Goal: Information Seeking & Learning: Find specific fact

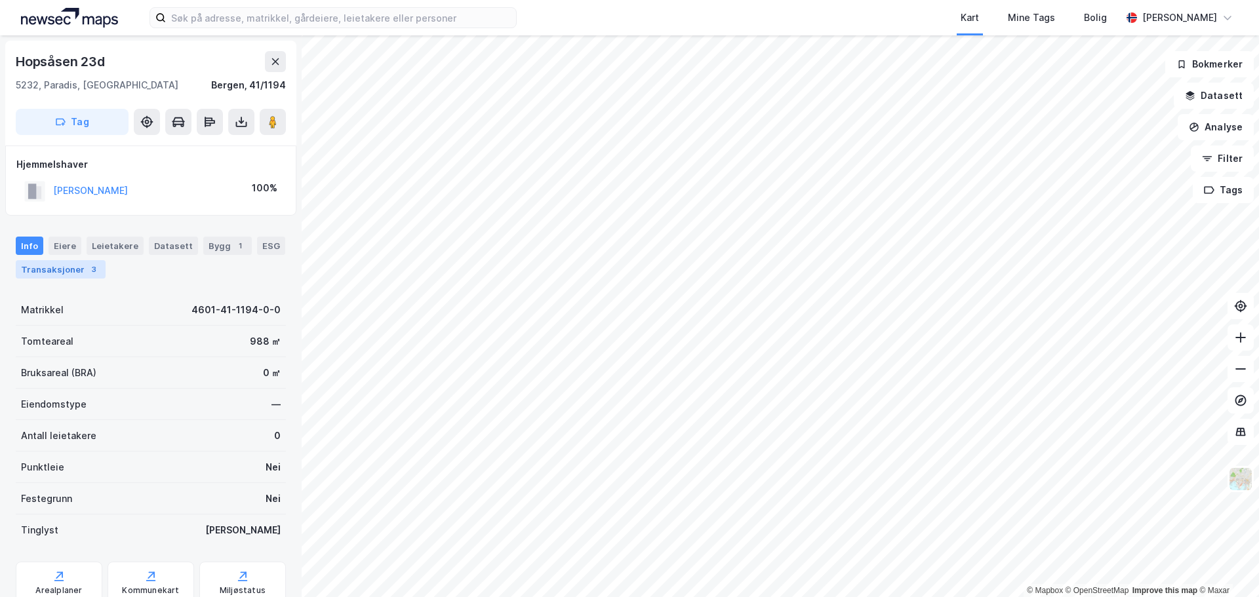
click at [87, 268] on div "3" at bounding box center [93, 269] width 13 height 13
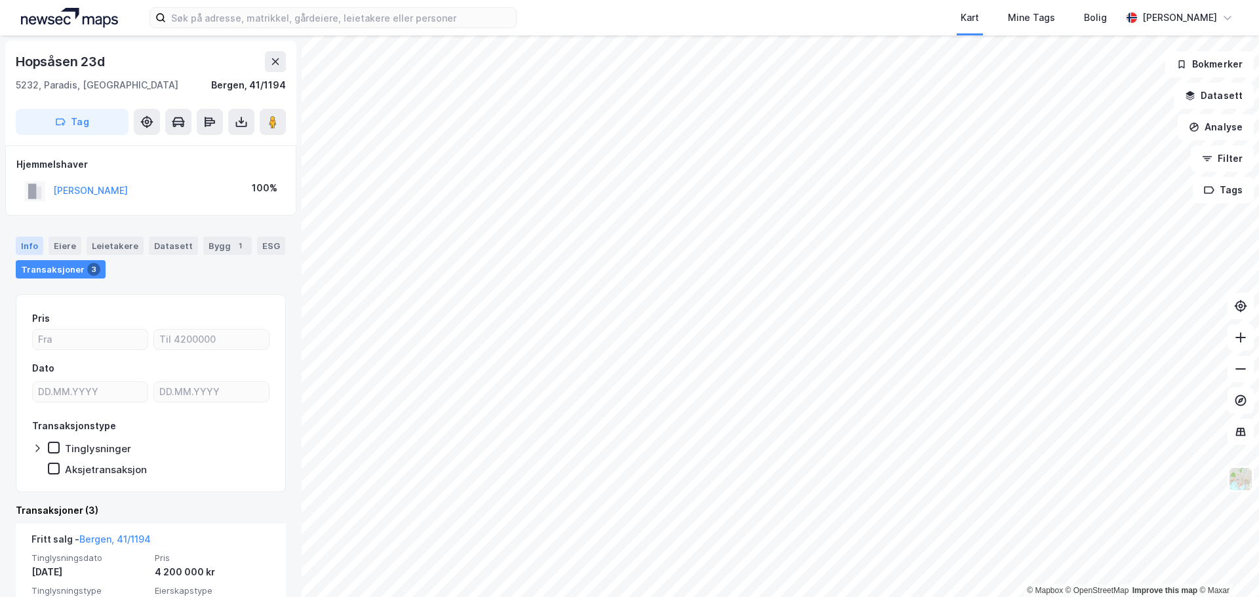
click at [37, 244] on div "Info" at bounding box center [30, 246] width 28 height 18
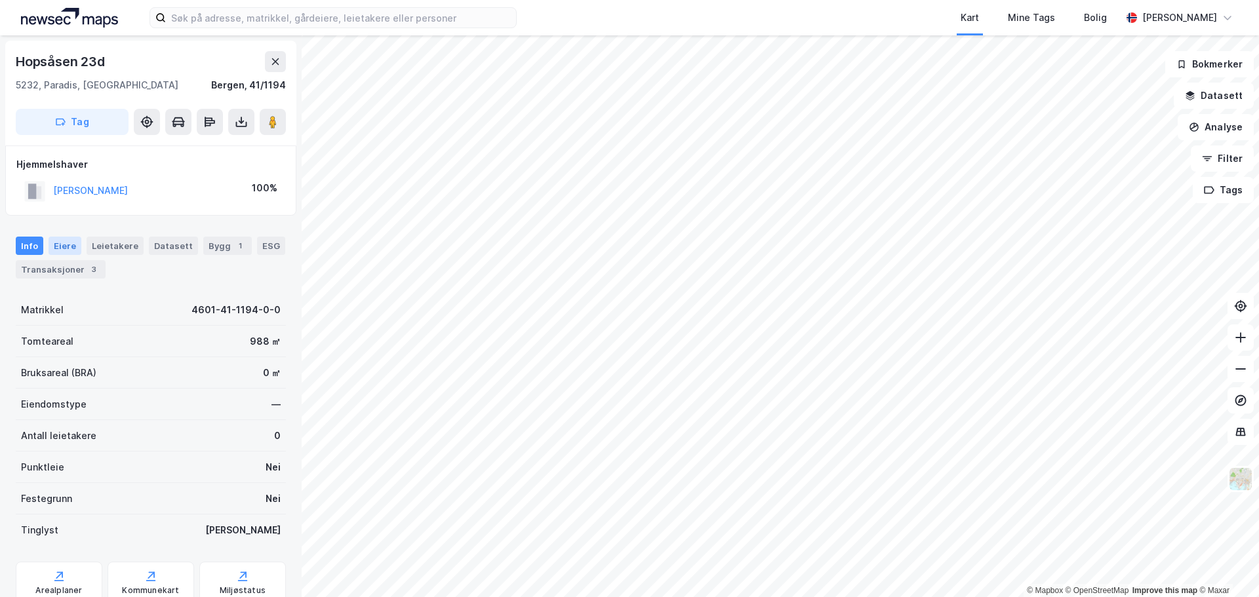
click at [71, 247] on div "Eiere" at bounding box center [65, 246] width 33 height 18
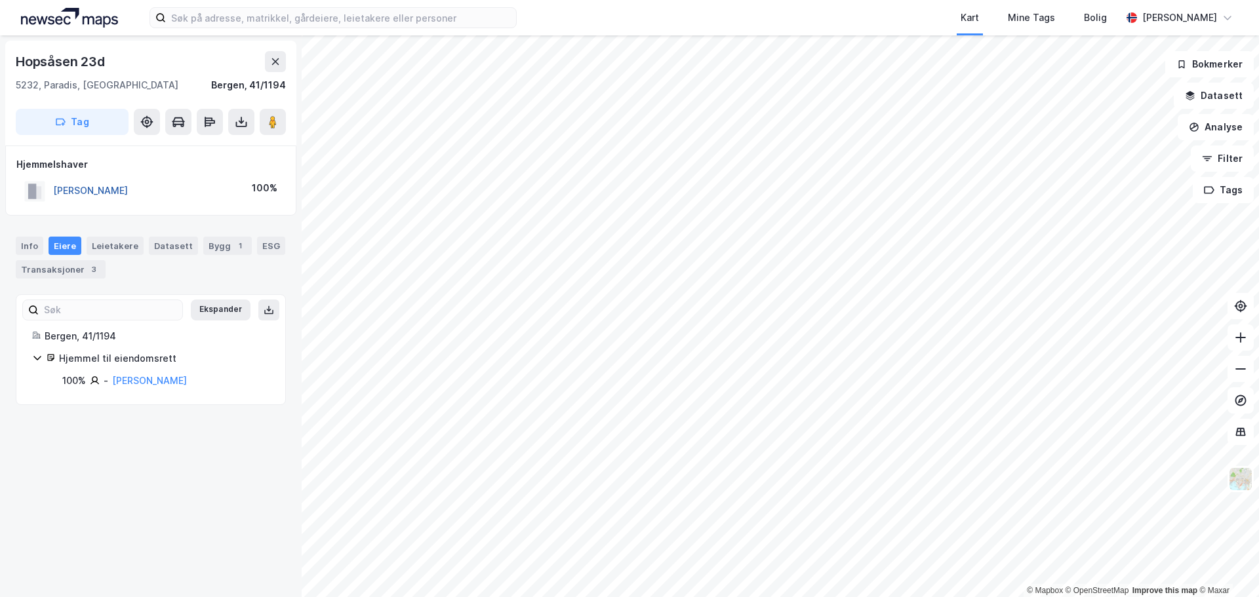
click at [0, 0] on button "[PERSON_NAME]" at bounding box center [0, 0] width 0 height 0
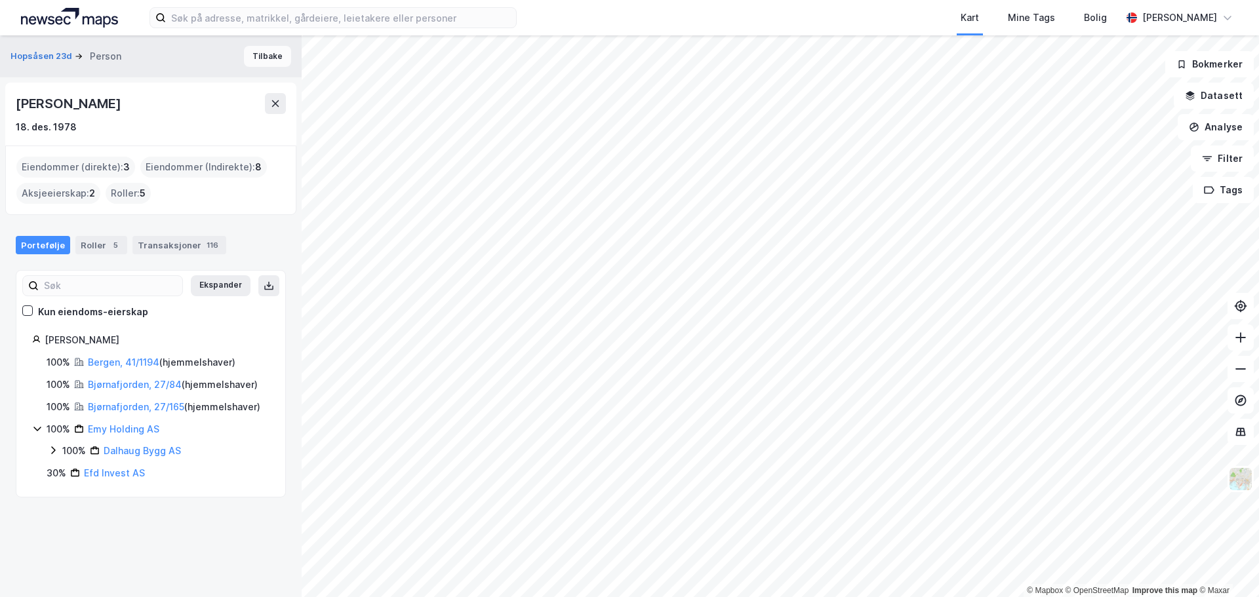
click at [272, 62] on button "Tilbake" at bounding box center [267, 56] width 47 height 21
